Goal: Navigation & Orientation: Find specific page/section

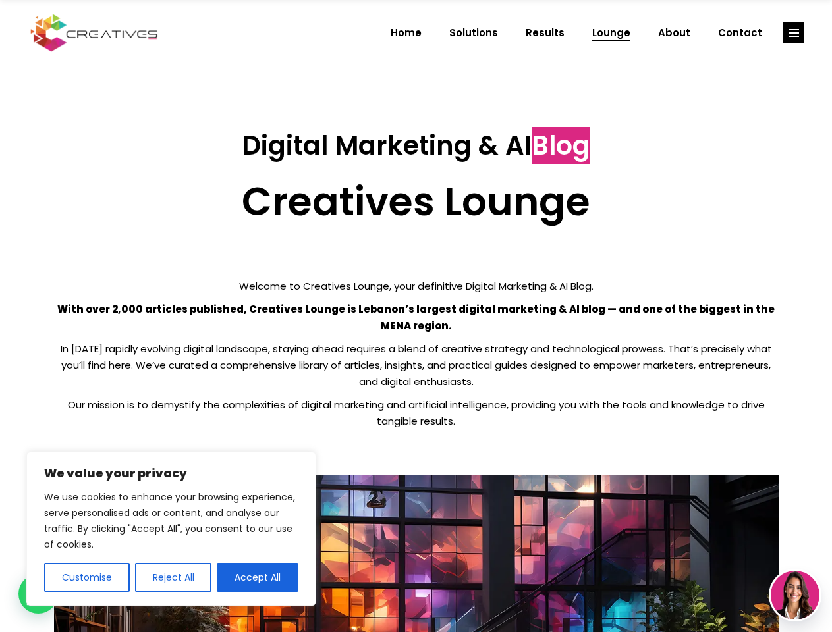
click at [415, 316] on p "With over 2,000 articles published, Creatives Lounge is Lebanon’s largest digit…" at bounding box center [416, 317] width 724 height 33
click at [86, 577] on button "Customise" at bounding box center [87, 577] width 86 height 29
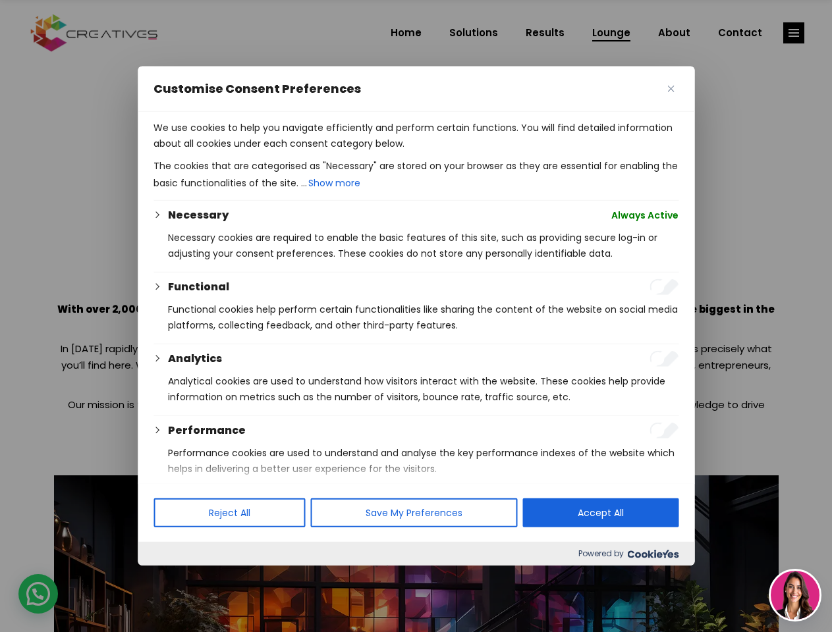
click at [172, 577] on div at bounding box center [416, 316] width 832 height 632
click at [257, 151] on p "We use cookies to help you navigate efficiently and perform certain functions. …" at bounding box center [415, 136] width 525 height 32
click at [793, 33] on div at bounding box center [416, 316] width 832 height 632
click at [795, 595] on img at bounding box center [794, 595] width 49 height 49
